Goal: Task Accomplishment & Management: Manage account settings

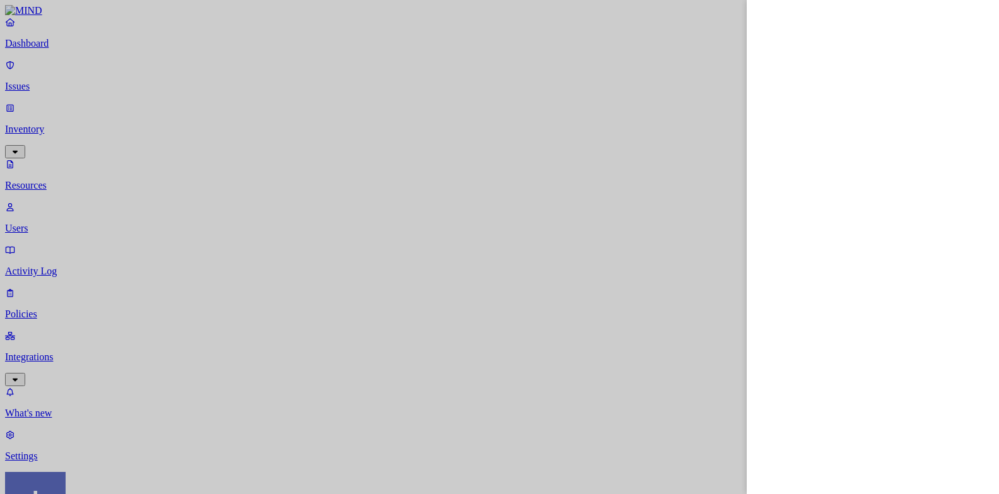
click at [128, 474] on div at bounding box center [499, 247] width 999 height 494
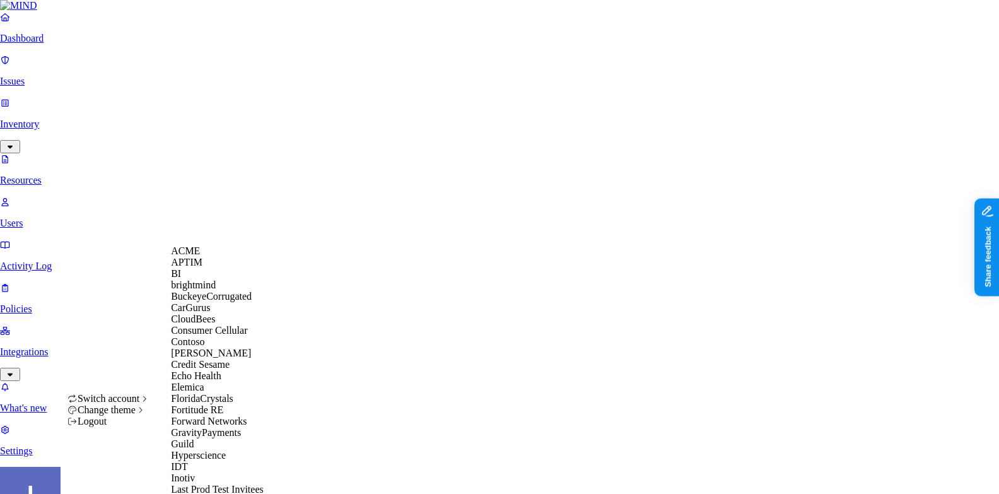
scroll to position [733, 0]
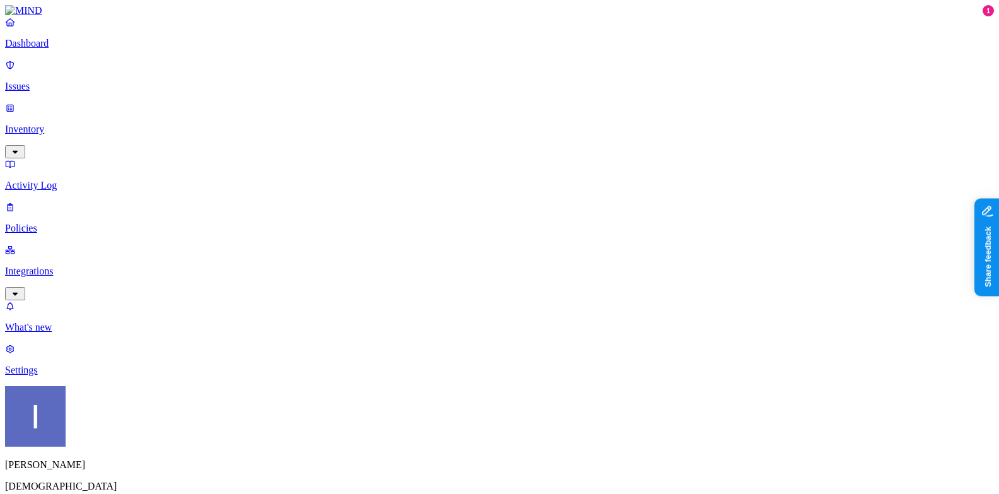
scroll to position [36, 0]
drag, startPoint x: 404, startPoint y: 339, endPoint x: 492, endPoint y: 339, distance: 88.3
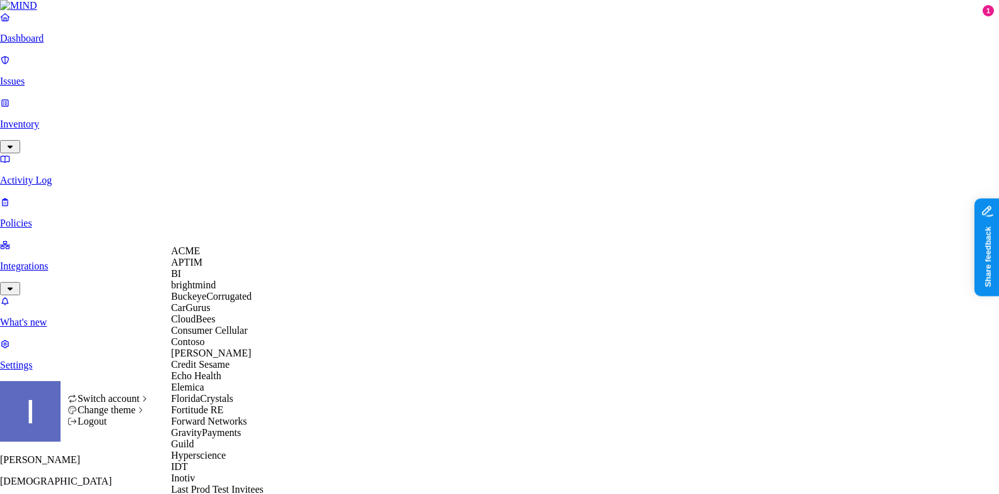
scroll to position [0, 0]
click at [230, 302] on div "BuckeyeCorrugated" at bounding box center [232, 296] width 122 height 11
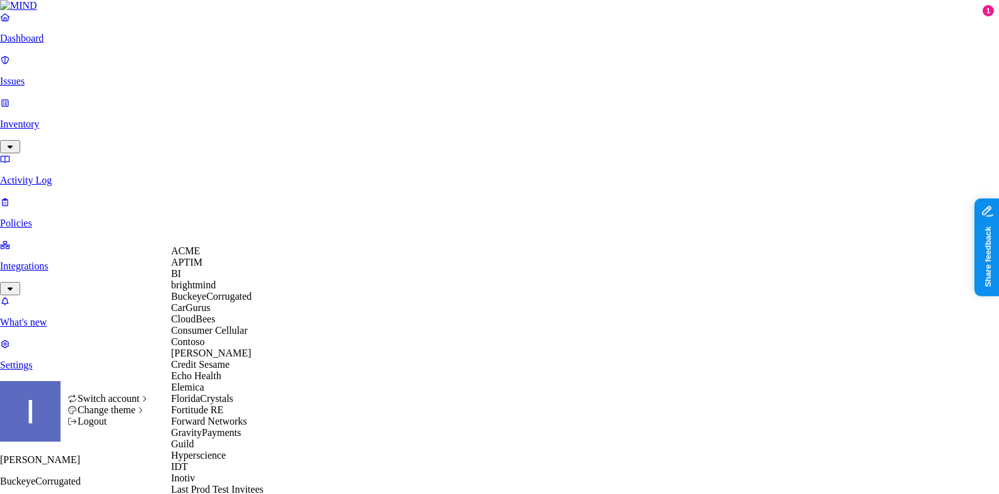
scroll to position [120, 0]
click at [223, 361] on span "Credit Sesame" at bounding box center [200, 364] width 59 height 11
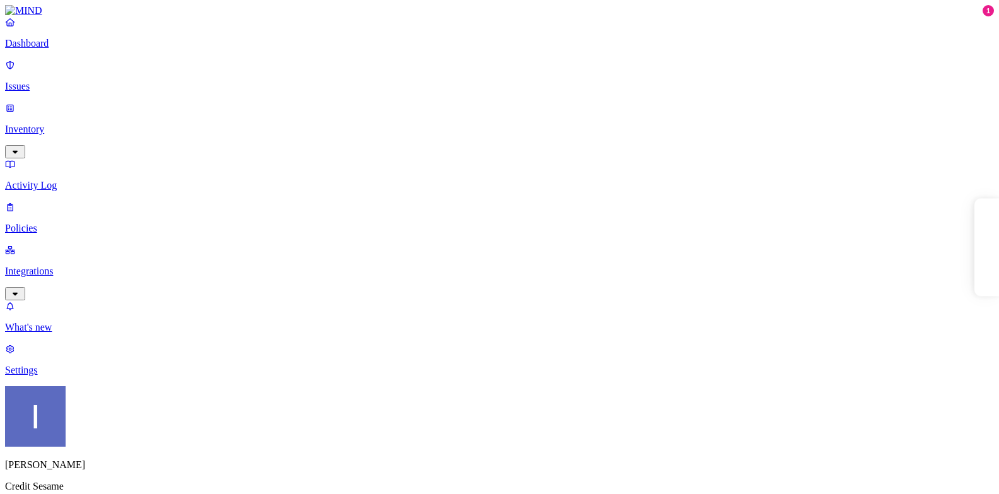
click at [34, 266] on p "Integrations" at bounding box center [499, 271] width 989 height 11
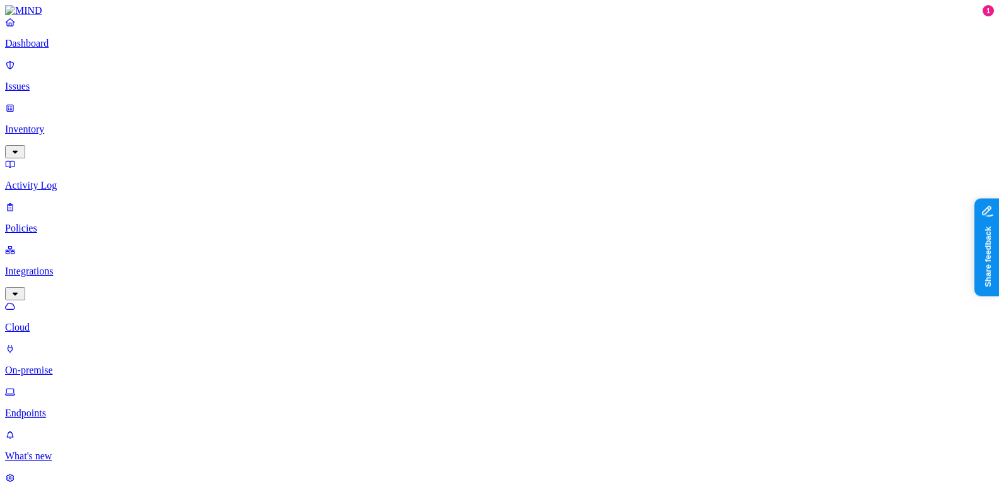
click at [76, 365] on p "On-premise" at bounding box center [499, 370] width 989 height 11
click at [80, 322] on p "Cloud" at bounding box center [499, 327] width 989 height 11
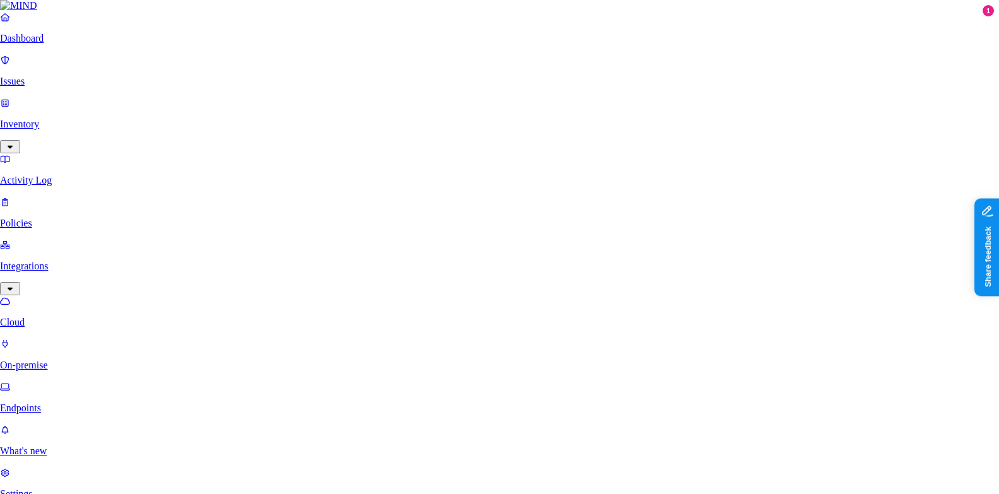
type input "o"
type input "file"
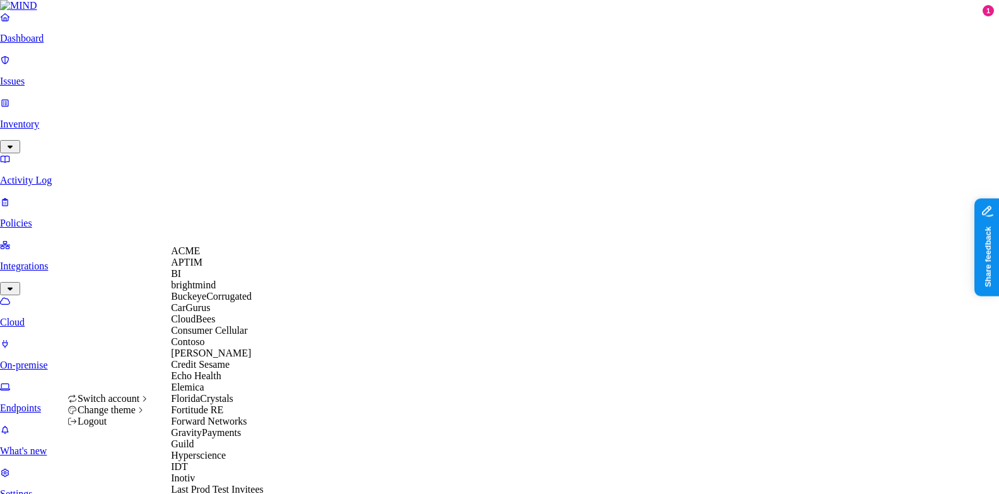
scroll to position [143, 0]
click at [213, 370] on span "Echo Health" at bounding box center [196, 375] width 50 height 11
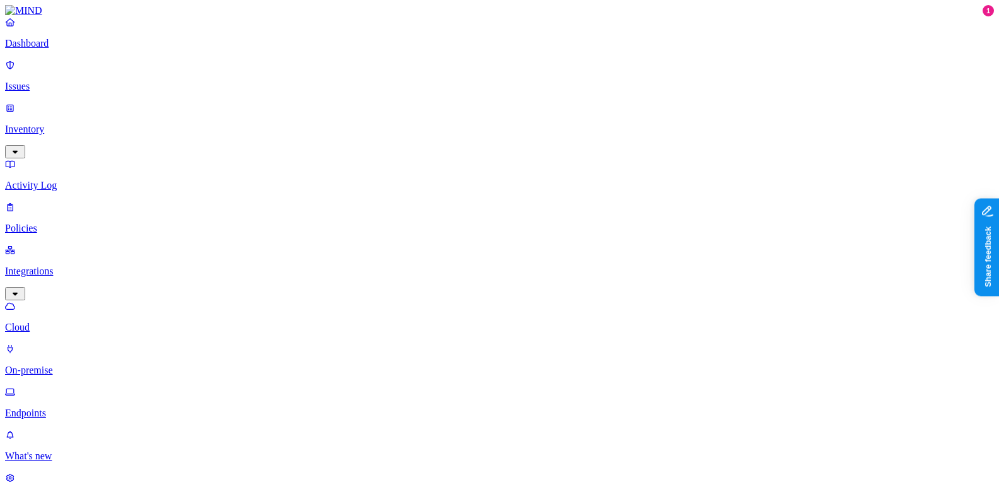
click at [87, 343] on link "On-premise" at bounding box center [499, 359] width 989 height 33
click at [56, 322] on p "Cloud" at bounding box center [499, 327] width 989 height 11
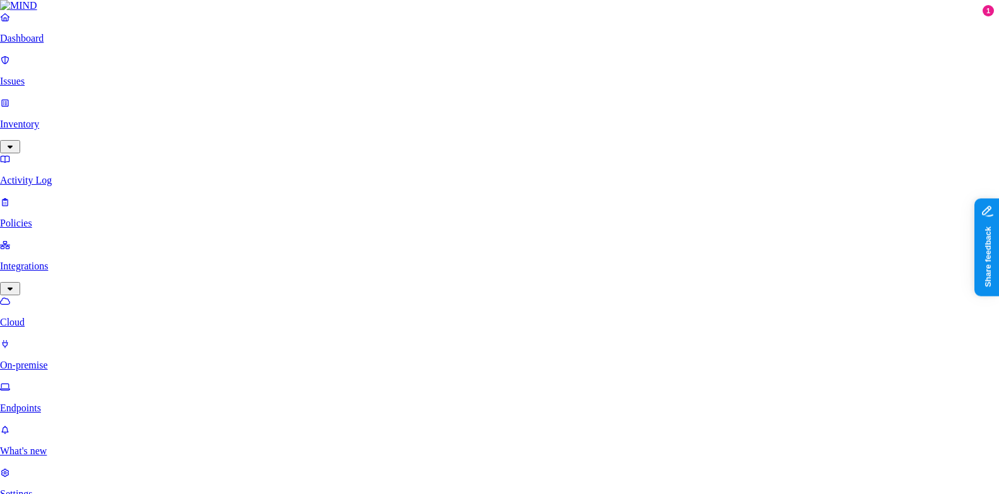
type input "file"
click at [116, 471] on html "Dashboard Issues Inventory Activity Log Policies Integrations Cloud On-premise …" at bounding box center [499, 415] width 999 height 830
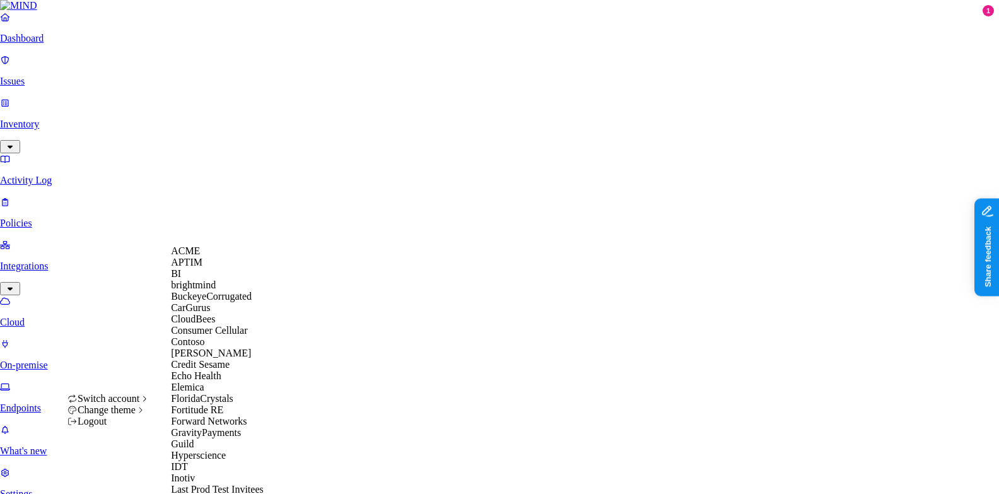
scroll to position [143, 0]
click at [230, 359] on span "Credit Sesame" at bounding box center [200, 364] width 59 height 11
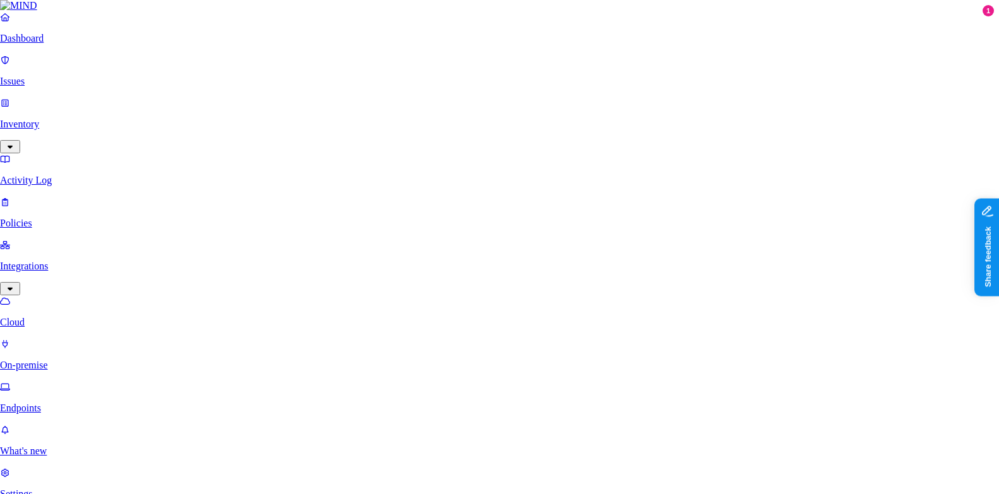
type input "file sh"
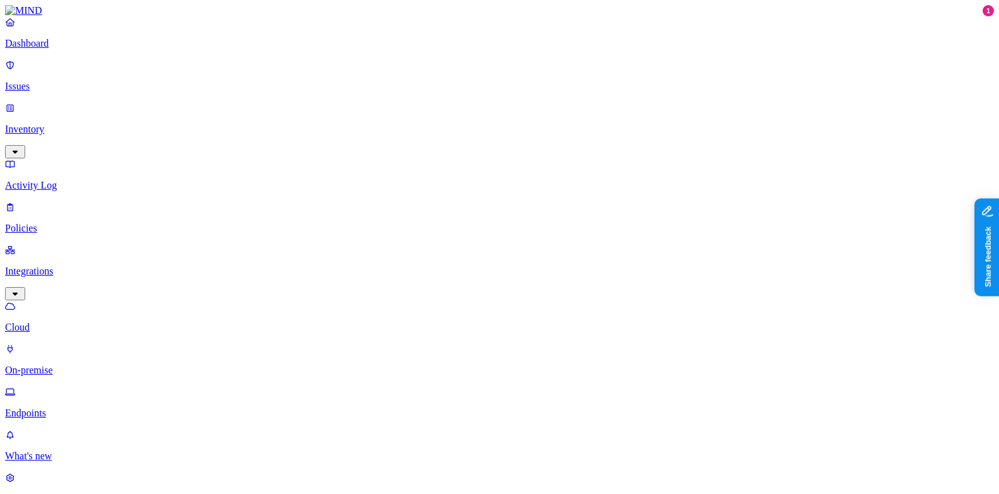
click at [59, 365] on p "On-premise" at bounding box center [499, 370] width 989 height 11
click at [119, 472] on html "Dashboard Issues Inventory Activity Log Policies Integrations Cloud On-premise …" at bounding box center [499, 427] width 999 height 855
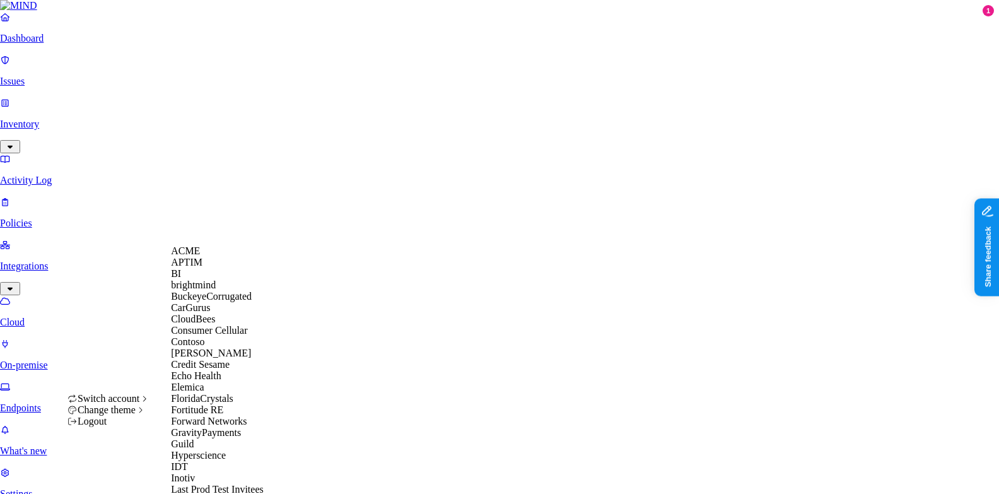
scroll to position [460, 0]
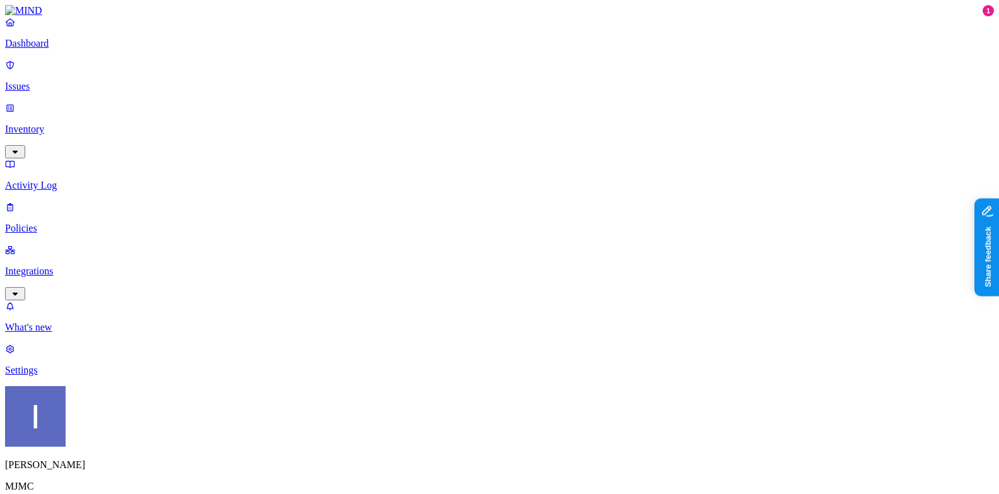
click at [74, 266] on p "Integrations" at bounding box center [499, 271] width 989 height 11
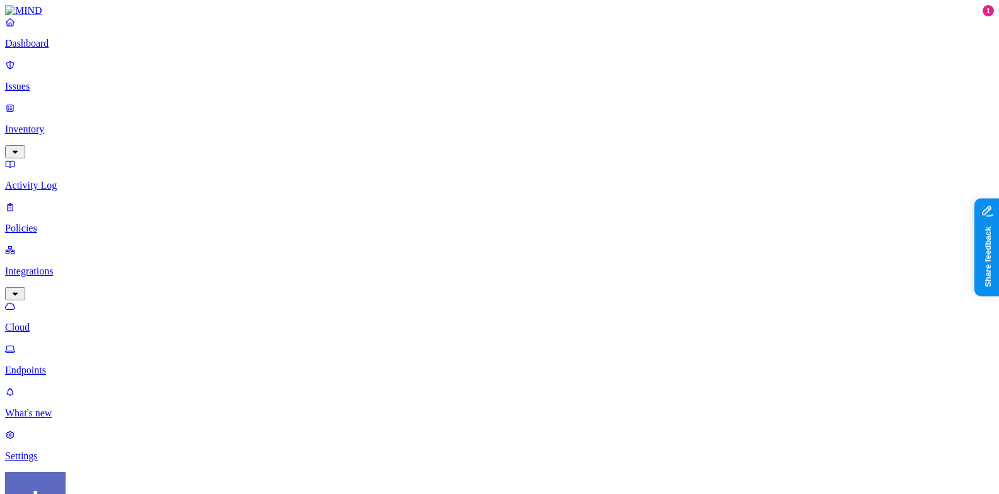
click at [78, 343] on link "Endpoints" at bounding box center [499, 359] width 989 height 33
click at [81, 322] on p "Cloud" at bounding box center [499, 327] width 989 height 11
click at [76, 49] on p "Dashboard" at bounding box center [499, 43] width 989 height 11
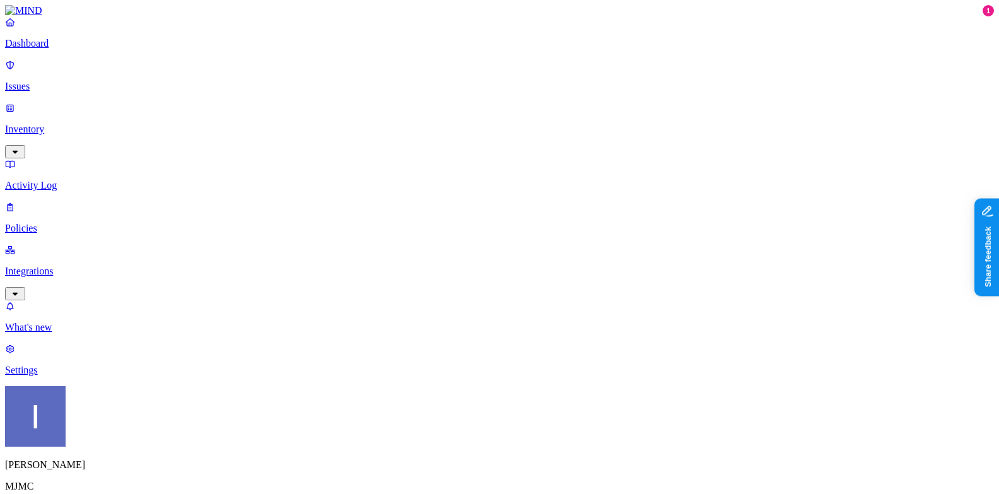
click at [78, 266] on p "Integrations" at bounding box center [499, 271] width 989 height 11
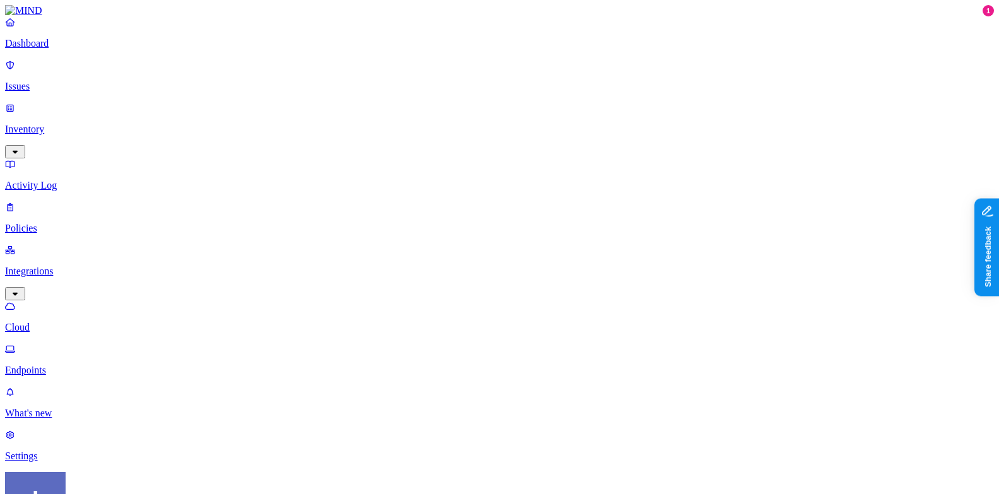
click at [87, 221] on nav "Dashboard Issues Inventory Activity Log Policies Integrations Cloud Endpoints W…" at bounding box center [499, 238] width 989 height 445
click at [87, 365] on p "Endpoints" at bounding box center [499, 370] width 989 height 11
click at [93, 450] on p "Settings" at bounding box center [499, 455] width 989 height 11
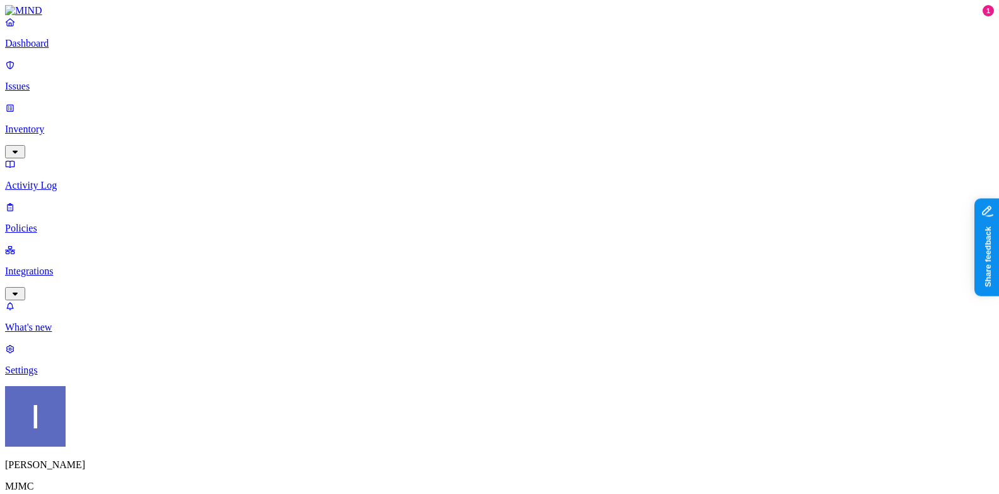
click at [114, 476] on html "Dashboard Issues Inventory Activity Log Policies Integrations What's new 1 Sett…" at bounding box center [499, 421] width 999 height 842
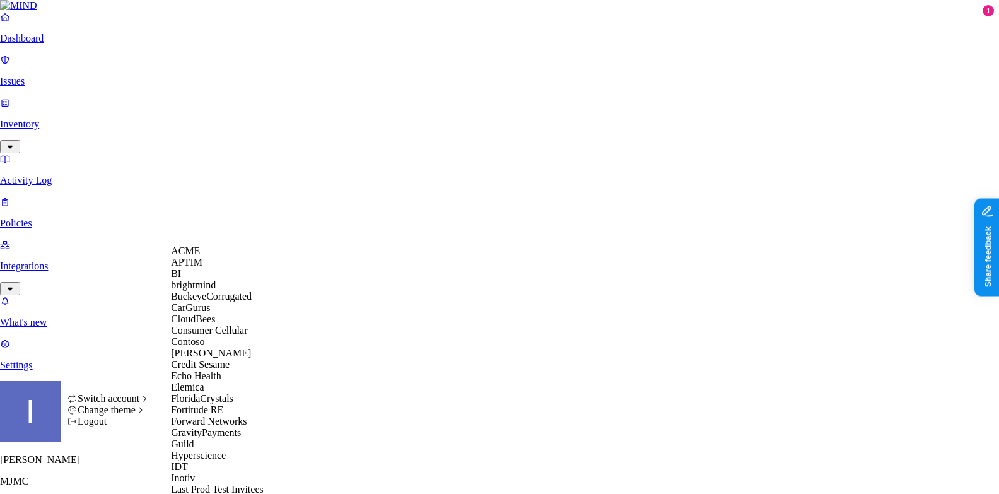
scroll to position [251, 0]
click at [226, 427] on span "GravityPayments" at bounding box center [206, 432] width 70 height 11
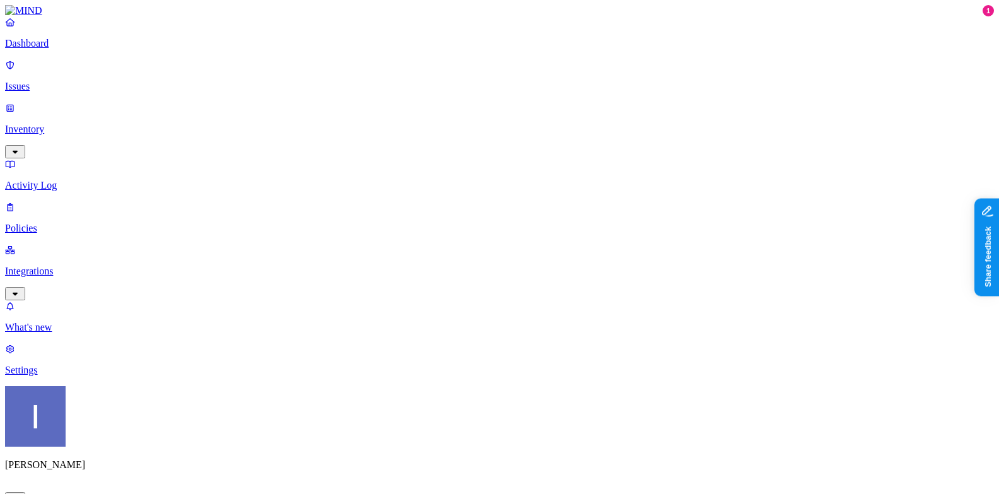
click at [68, 49] on link "Dashboard" at bounding box center [499, 32] width 989 height 33
click at [69, 124] on p "Inventory" at bounding box center [499, 129] width 989 height 11
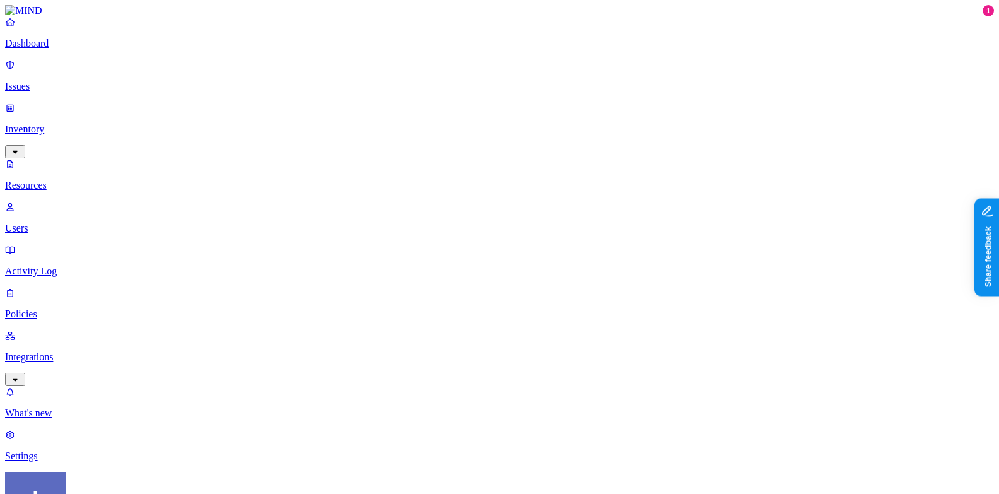
click at [70, 81] on p "Issues" at bounding box center [499, 86] width 989 height 11
click at [61, 204] on nav "Dashboard Issues Inventory Resources Users Activity Log Policies Integrations W…" at bounding box center [499, 238] width 989 height 445
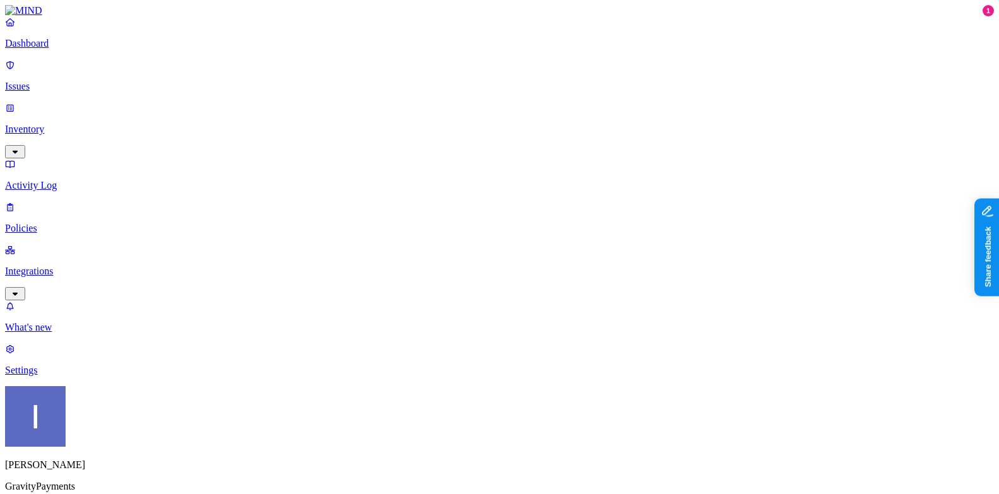
click at [81, 223] on p "Policies" at bounding box center [499, 228] width 989 height 11
click at [298, 109] on div "Endpoint" at bounding box center [298, 120] width 0 height 23
click at [298, 63] on div "Cloud" at bounding box center [298, 80] width 0 height 34
click at [322, 124] on span "Endpoint" at bounding box center [316, 129] width 37 height 11
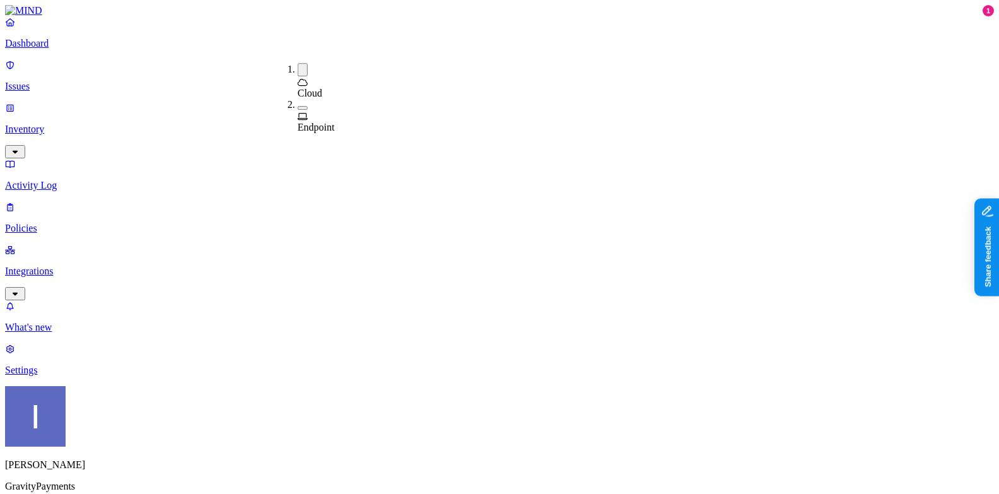
click at [322, 88] on span "Cloud" at bounding box center [310, 93] width 25 height 11
click at [322, 120] on span "Endpoint" at bounding box center [316, 125] width 37 height 11
click at [34, 244] on link "Integrations" at bounding box center [499, 271] width 989 height 54
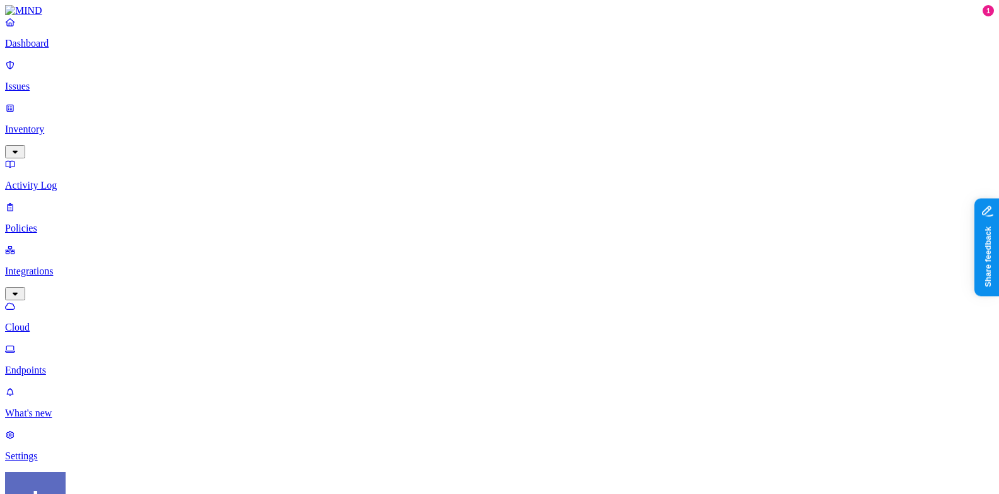
click at [46, 343] on link "Endpoints" at bounding box center [499, 359] width 989 height 33
click at [78, 223] on p "Policies" at bounding box center [499, 228] width 989 height 11
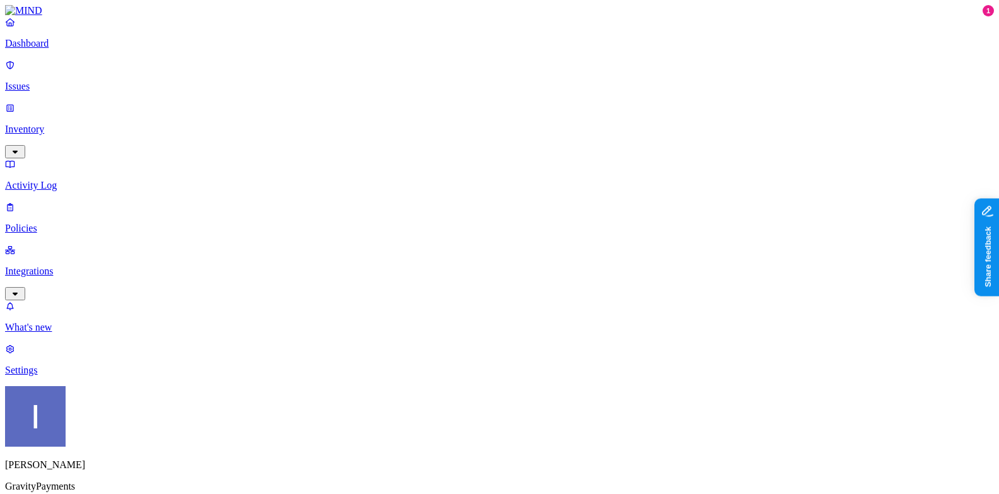
click at [83, 180] on p "Activity Log" at bounding box center [499, 185] width 989 height 11
click at [85, 124] on p "Inventory" at bounding box center [499, 129] width 989 height 11
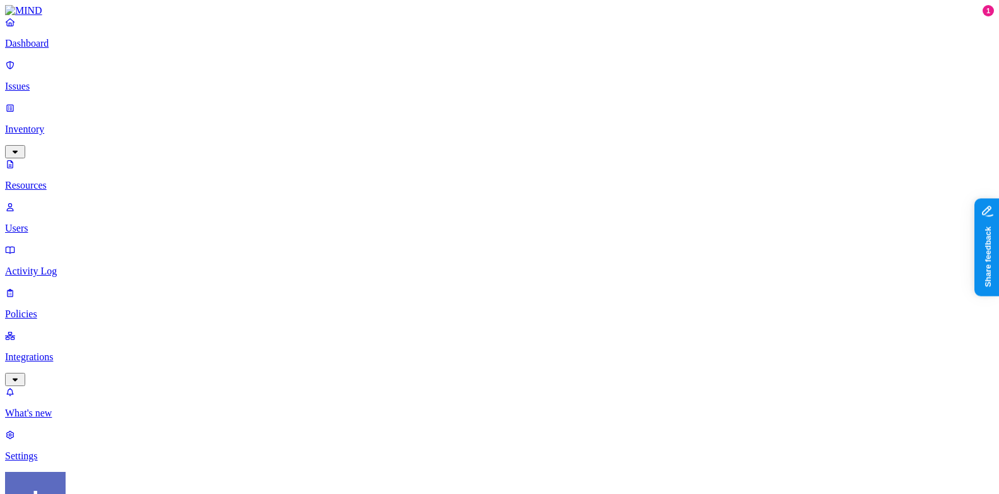
click at [91, 81] on p "Issues" at bounding box center [499, 86] width 989 height 11
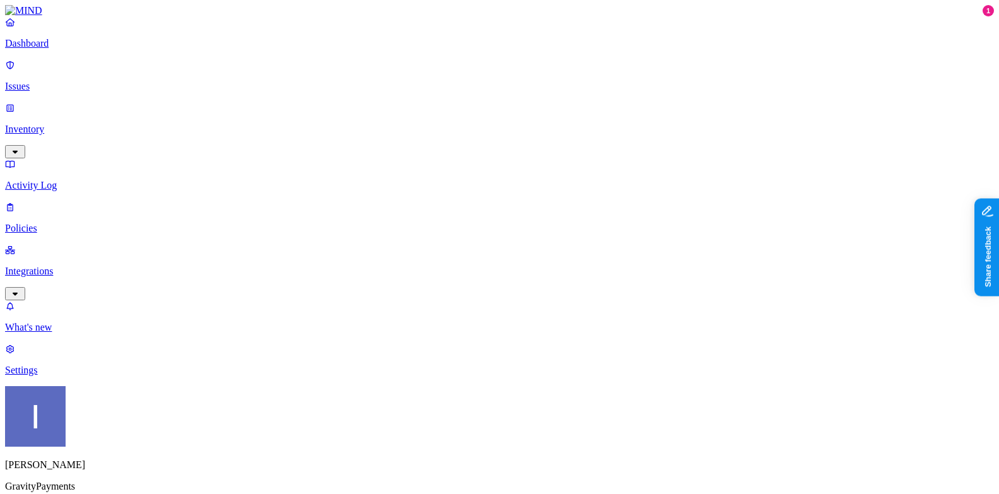
click at [98, 49] on p "Dashboard" at bounding box center [499, 43] width 989 height 11
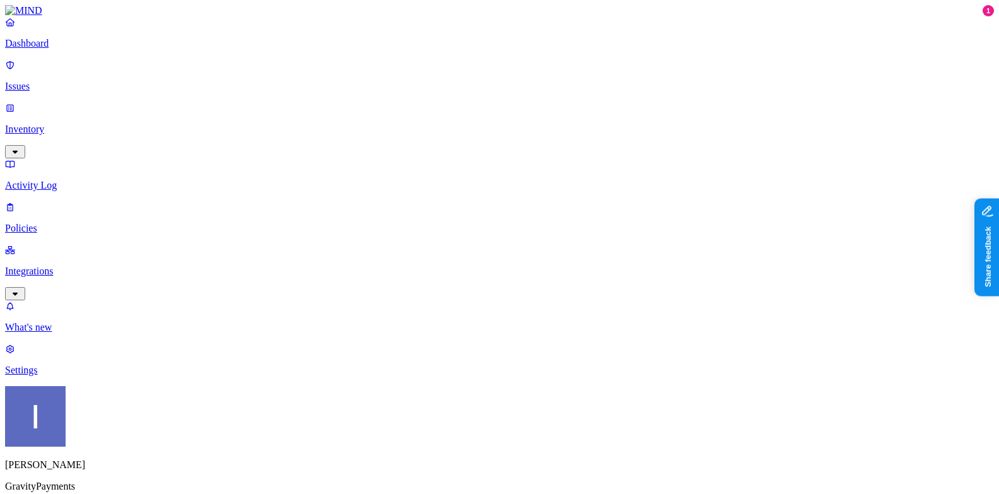
click at [86, 102] on link "Inventory" at bounding box center [499, 129] width 989 height 54
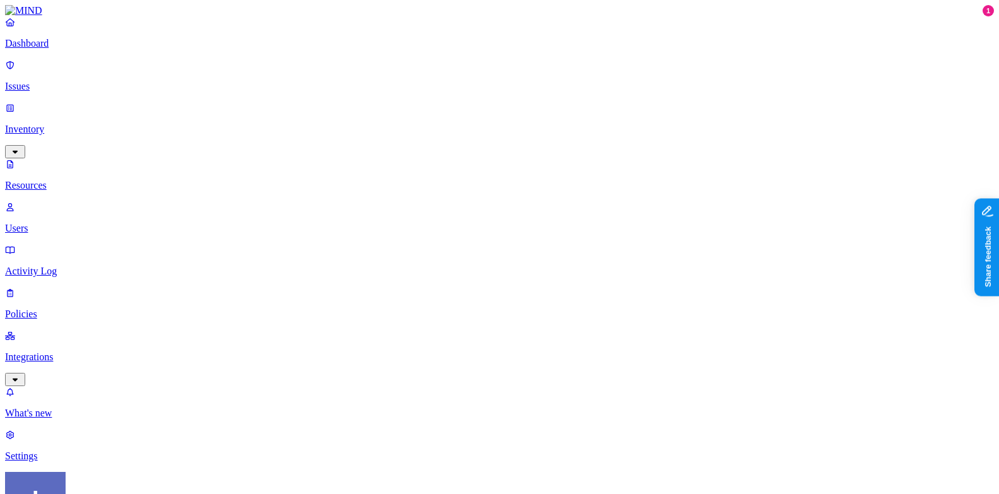
click at [117, 478] on html "Dashboard Issues Inventory Resources Users Activity Log Policies Integrations W…" at bounding box center [499, 427] width 999 height 855
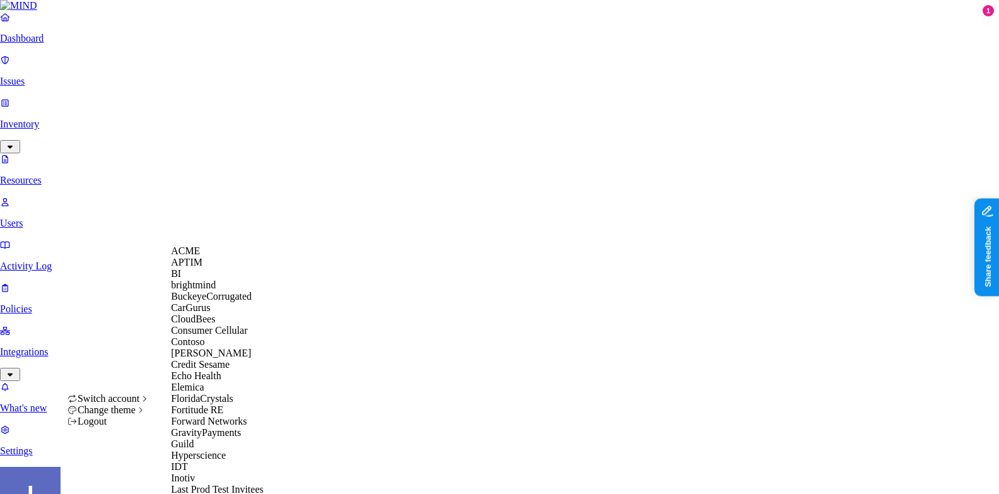
scroll to position [555, 0]
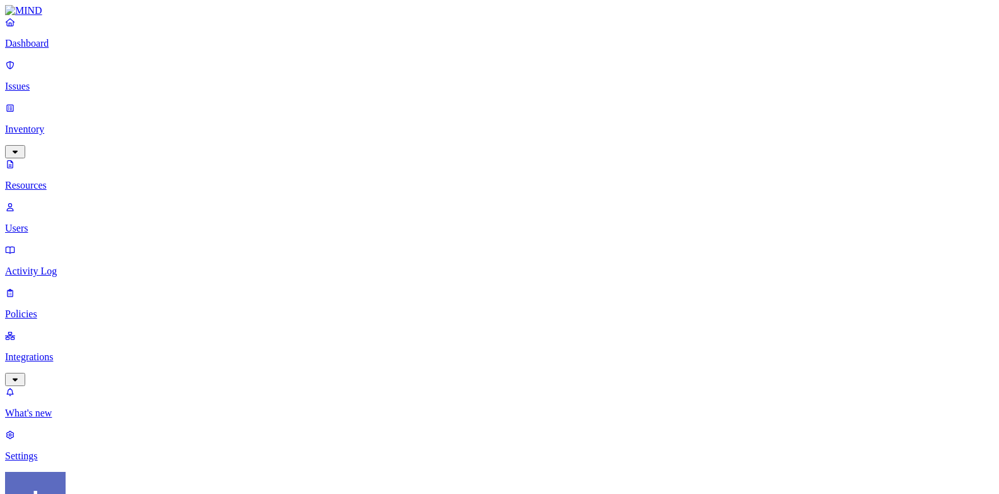
click at [89, 49] on p "Dashboard" at bounding box center [499, 43] width 989 height 11
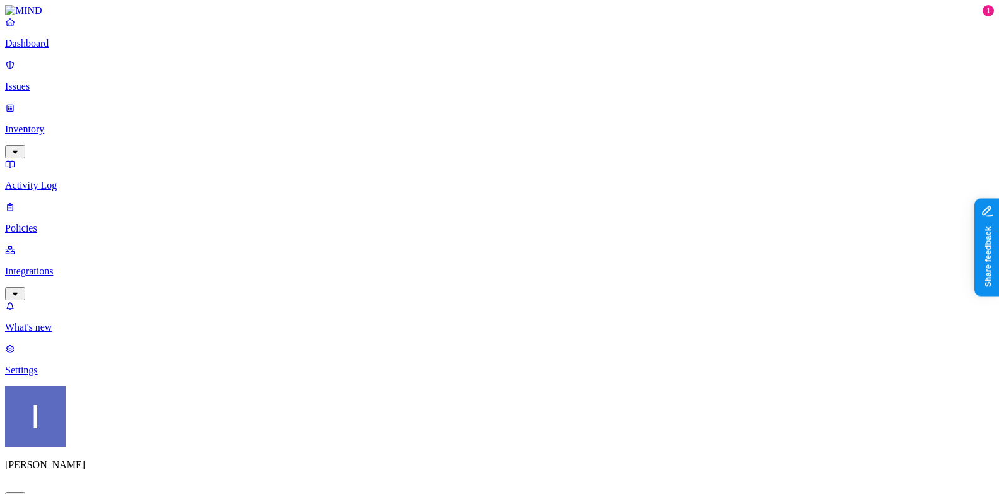
scroll to position [36, 0]
click at [64, 179] on nav "Dashboard Issues Inventory Activity Log Policies Integrations What's new 1 Sett…" at bounding box center [499, 196] width 989 height 360
click at [69, 266] on p "Integrations" at bounding box center [499, 271] width 989 height 11
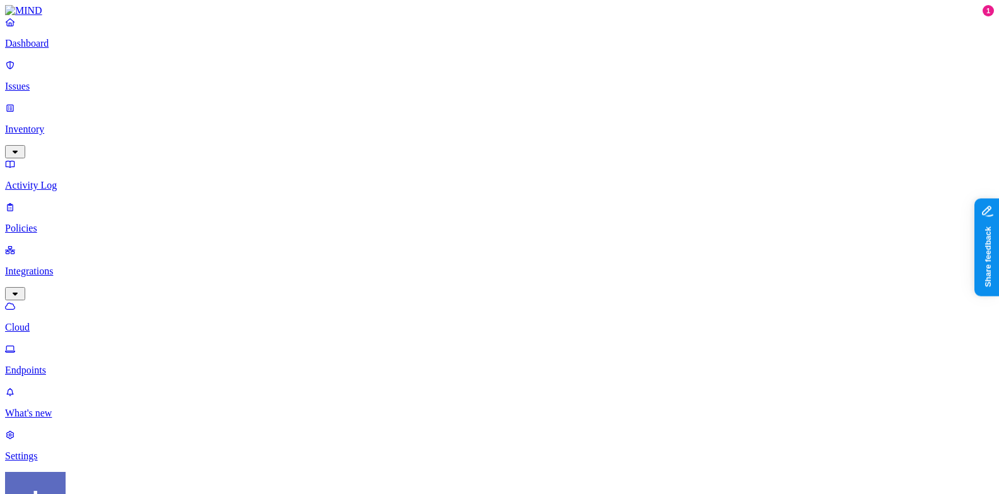
click at [77, 365] on p "Endpoints" at bounding box center [499, 370] width 989 height 11
click at [57, 440] on link "Settings" at bounding box center [499, 445] width 989 height 33
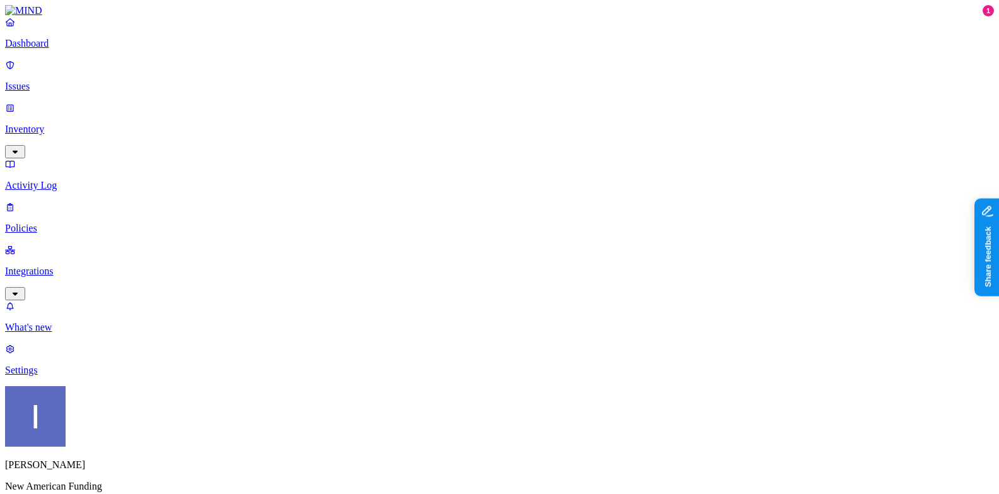
click at [40, 266] on p "Integrations" at bounding box center [499, 271] width 989 height 11
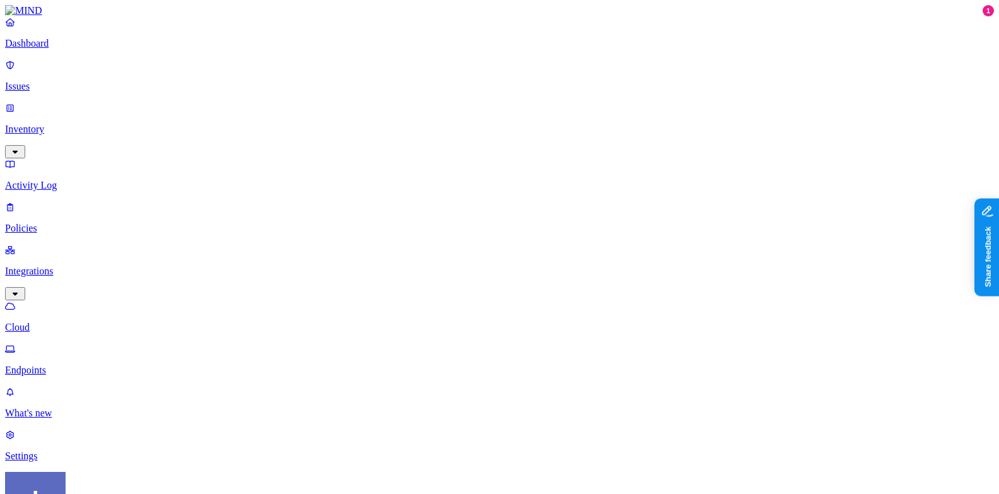
click at [84, 365] on p "Endpoints" at bounding box center [499, 370] width 989 height 11
click at [87, 266] on p "Integrations" at bounding box center [499, 271] width 989 height 11
click at [83, 365] on p "Endpoints" at bounding box center [499, 370] width 989 height 11
click at [93, 414] on p "What's new" at bounding box center [499, 413] width 989 height 11
click at [81, 450] on p "Settings" at bounding box center [499, 455] width 989 height 11
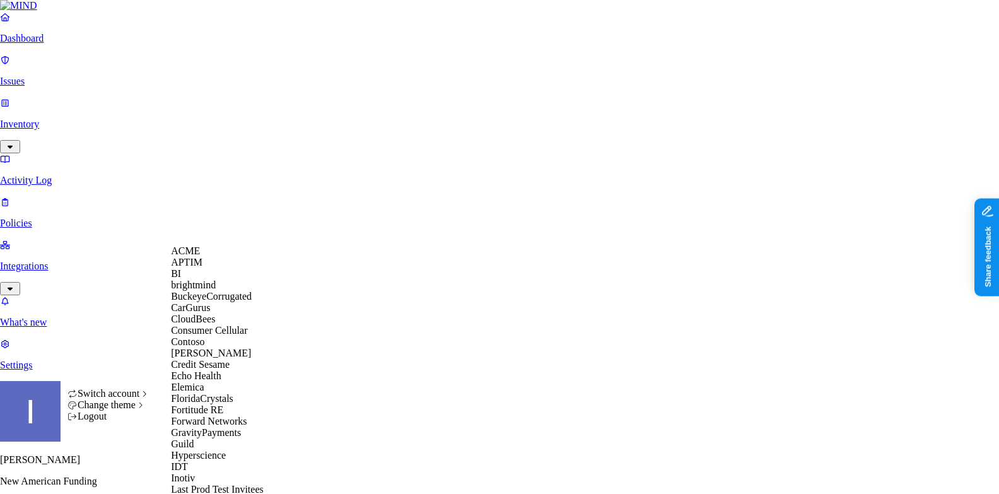
scroll to position [788, 0]
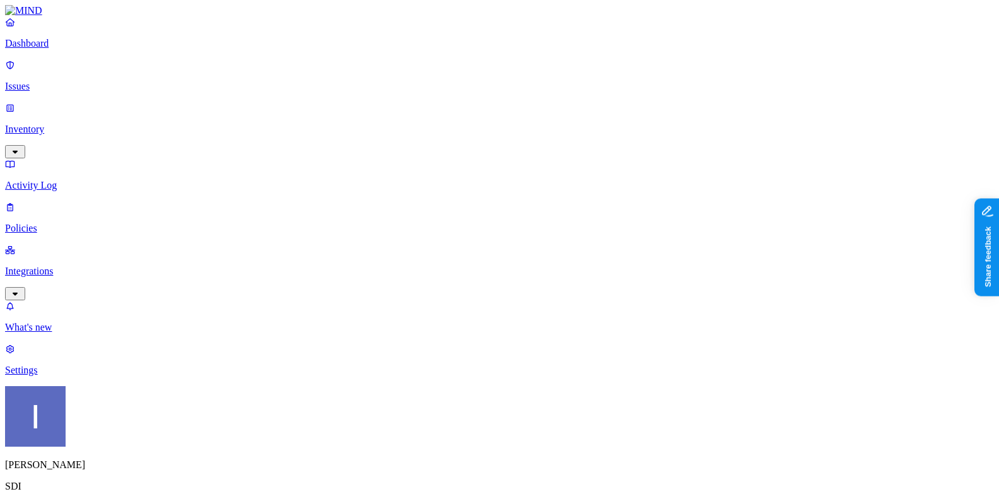
click at [102, 244] on link "Integrations" at bounding box center [499, 271] width 989 height 54
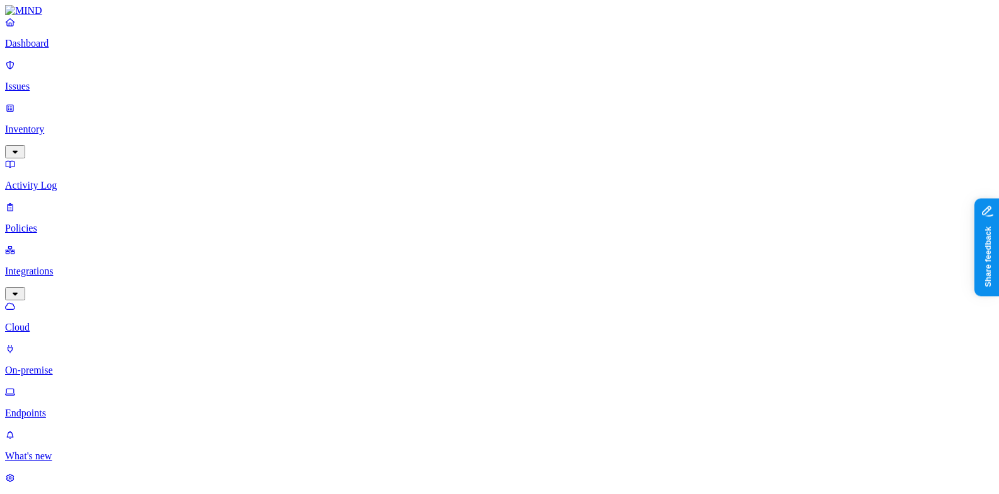
click at [91, 408] on p "Endpoints" at bounding box center [499, 413] width 989 height 11
click at [74, 223] on p "Policies" at bounding box center [499, 228] width 989 height 11
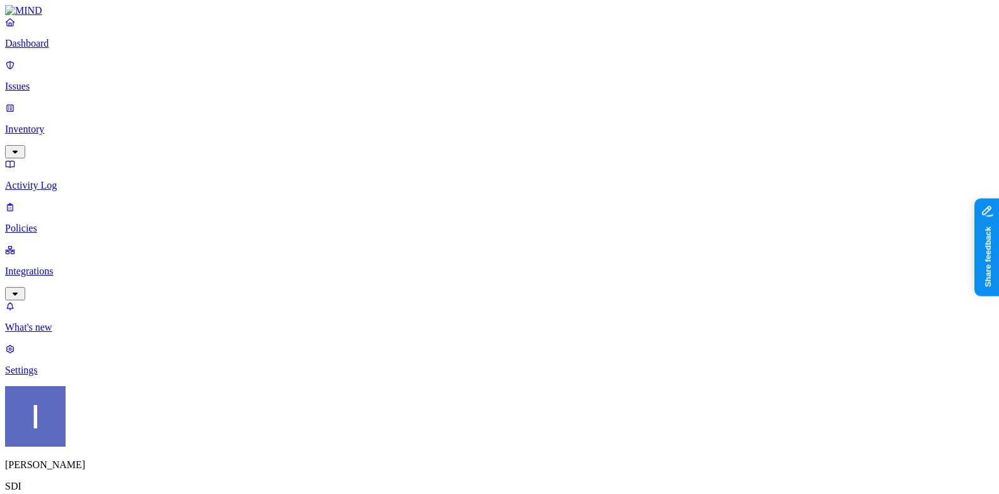
click at [54, 244] on link "Integrations" at bounding box center [499, 271] width 989 height 54
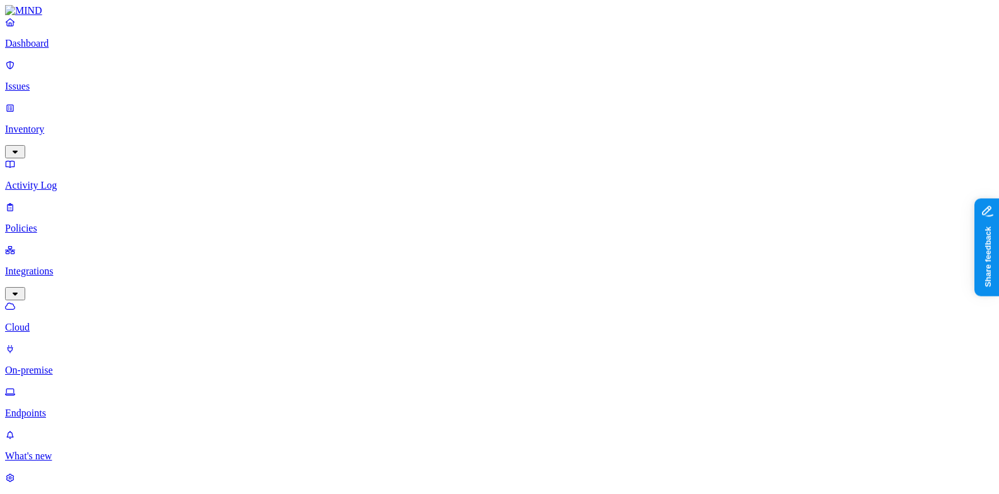
click at [79, 408] on p "Endpoints" at bounding box center [499, 413] width 989 height 11
click at [78, 493] on p "Settings" at bounding box center [499, 498] width 989 height 11
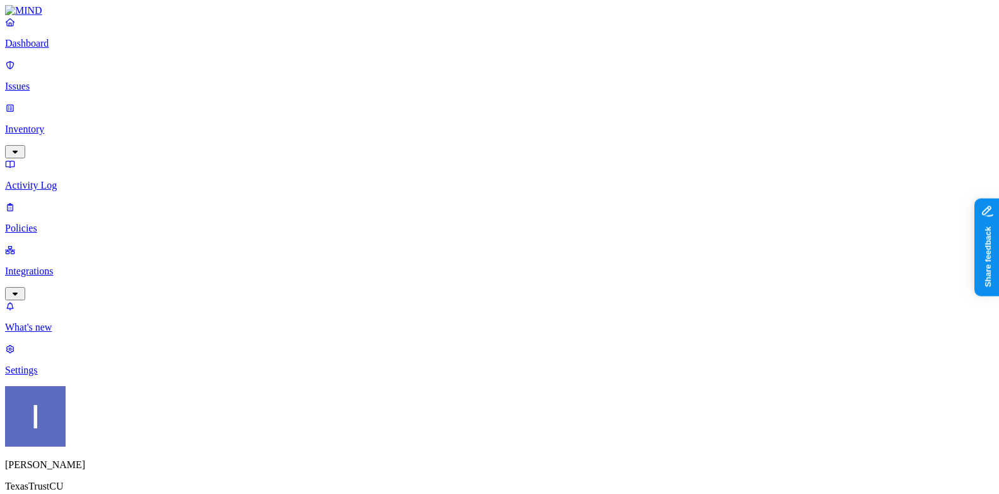
click at [81, 266] on p "Integrations" at bounding box center [499, 271] width 989 height 11
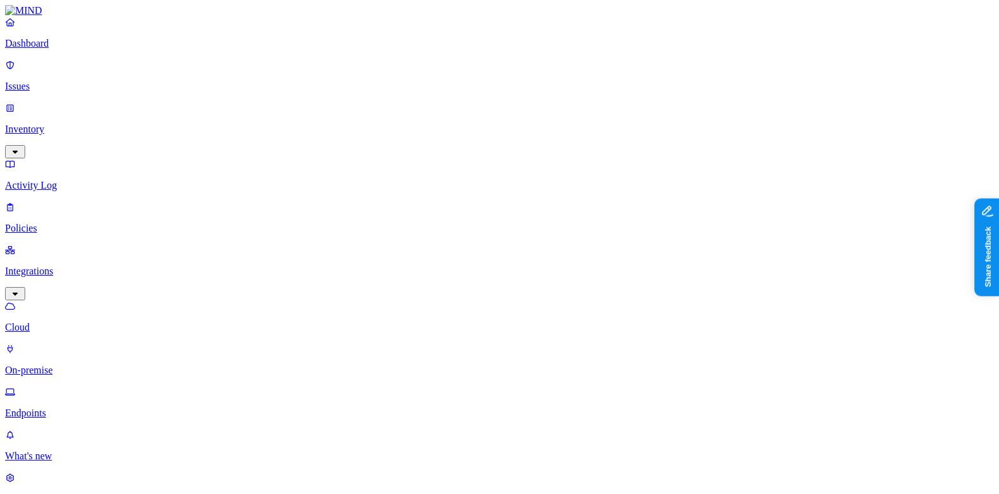
click at [81, 408] on p "Endpoints" at bounding box center [499, 413] width 989 height 11
